Goal: Task Accomplishment & Management: Use online tool/utility

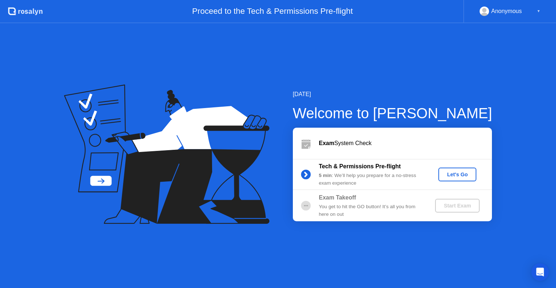
click at [456, 175] on div "Let's Go" at bounding box center [458, 174] width 32 height 6
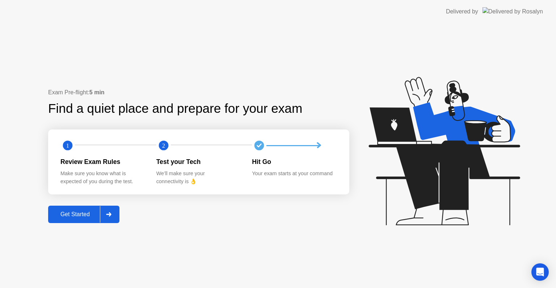
click at [106, 219] on div at bounding box center [108, 214] width 17 height 17
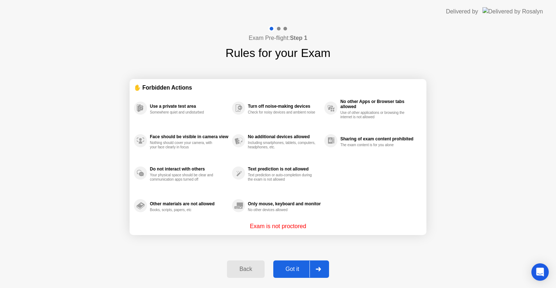
click at [301, 271] on div "Got it" at bounding box center [293, 268] width 34 height 7
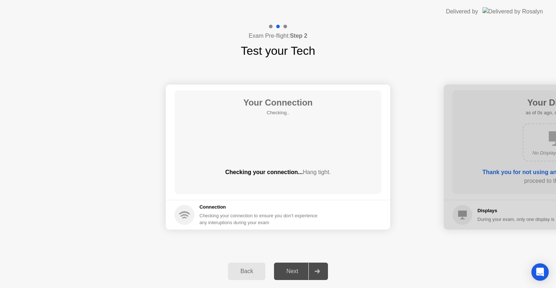
click at [301, 271] on div "Next" at bounding box center [292, 271] width 32 height 7
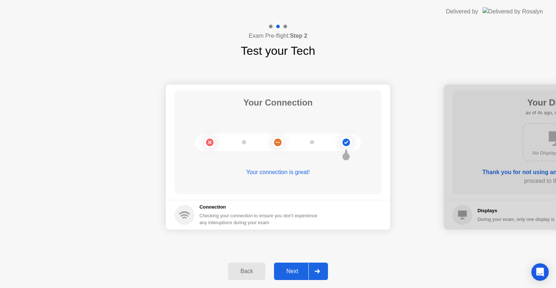
click at [316, 269] on icon at bounding box center [317, 271] width 5 height 4
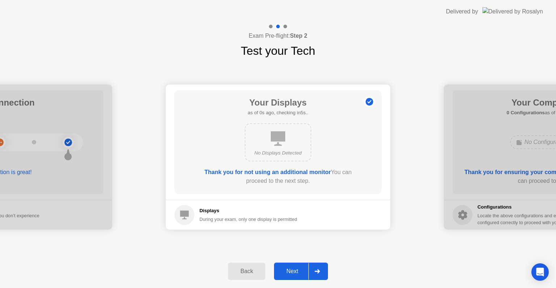
click at [316, 267] on div at bounding box center [317, 271] width 17 height 17
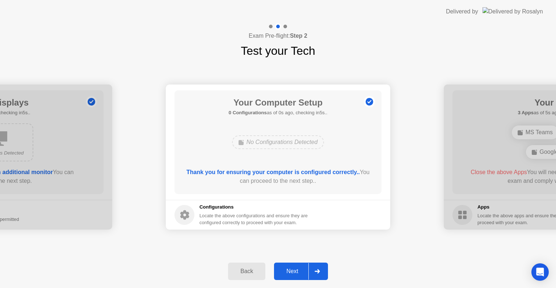
click at [316, 269] on icon at bounding box center [317, 271] width 5 height 4
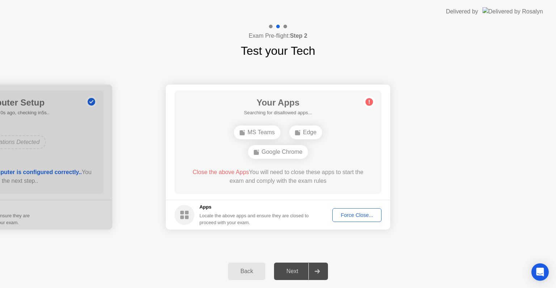
click at [297, 128] on div "Edge" at bounding box center [305, 132] width 33 height 14
click at [326, 152] on div "MS Teams Edge Google Chrome" at bounding box center [278, 141] width 166 height 39
click at [350, 214] on div "Force Close..." at bounding box center [357, 215] width 44 height 6
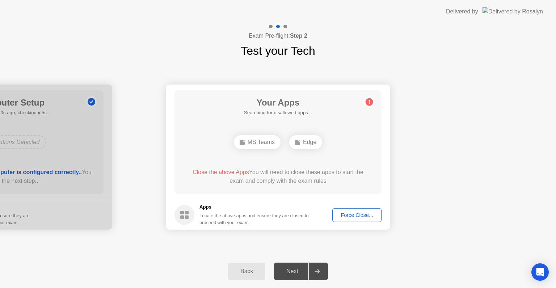
click at [365, 214] on div "Force Close..." at bounding box center [357, 215] width 44 height 6
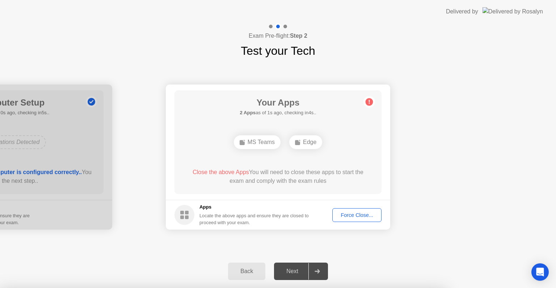
drag, startPoint x: 292, startPoint y: 185, endPoint x: 326, endPoint y: 176, distance: 35.0
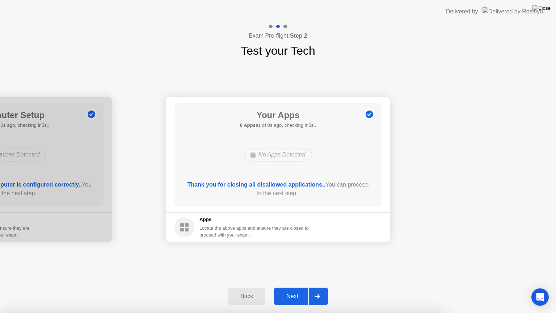
click at [334, 256] on div "Your Connection Your connection is great! Connection Checking your connection t…" at bounding box center [278, 169] width 556 height 220
click at [314, 287] on div at bounding box center [317, 296] width 17 height 17
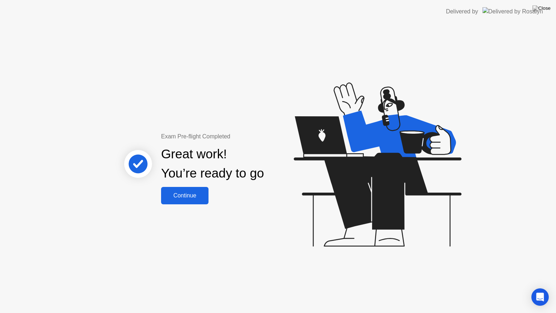
click at [354, 170] on icon at bounding box center [378, 164] width 168 height 164
click at [190, 206] on div "Exam Pre-flight Completed Great work! You’re ready to go Continue" at bounding box center [278, 168] width 556 height 290
click at [194, 196] on div "Continue" at bounding box center [184, 195] width 43 height 7
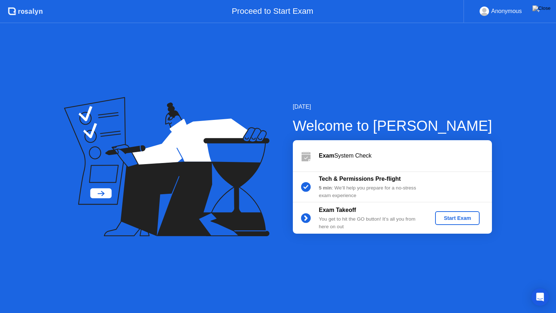
click at [461, 219] on div "Start Exam" at bounding box center [457, 218] width 39 height 6
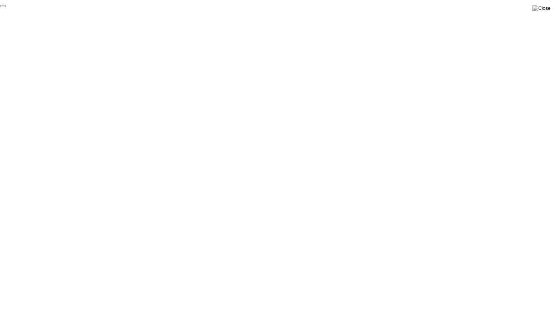
click div "End Proctoring Session"
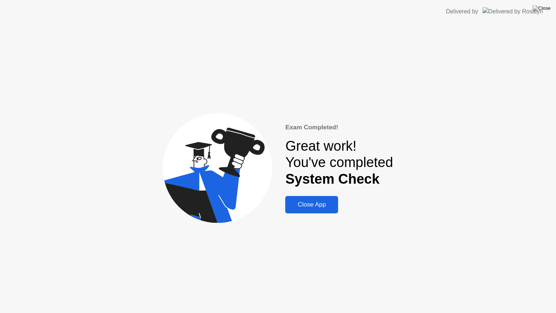
click at [314, 212] on button "Close App" at bounding box center [311, 204] width 53 height 17
